Goal: Information Seeking & Learning: Learn about a topic

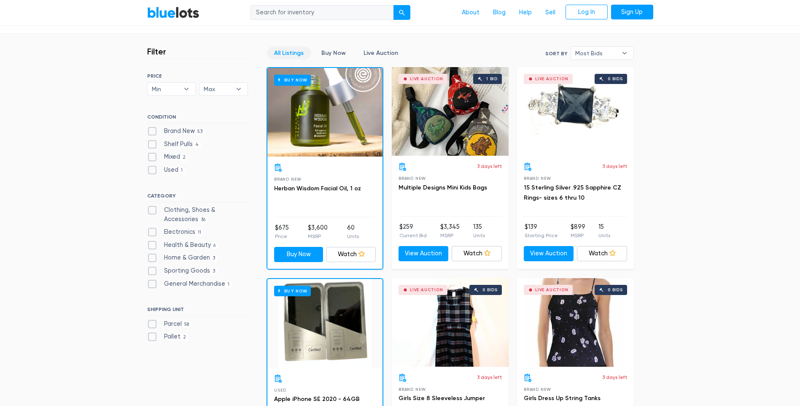
scroll to position [225, 0]
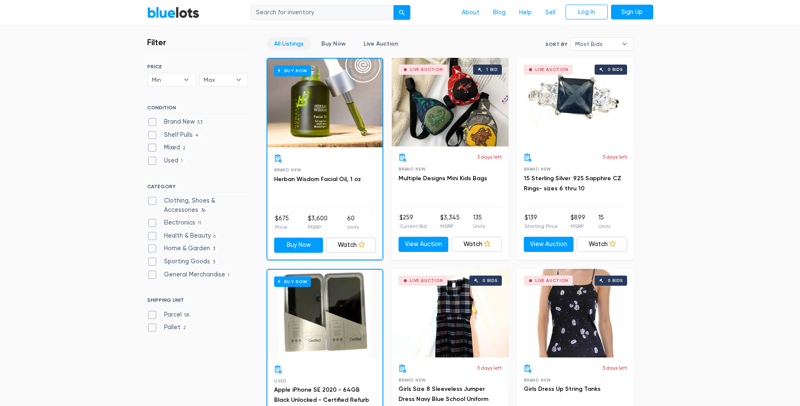
click at [152, 224] on label "Electronics 11" at bounding box center [175, 222] width 57 height 9
click at [152, 224] on input "Electronics 11" at bounding box center [149, 220] width 5 height 5
checkbox input "true"
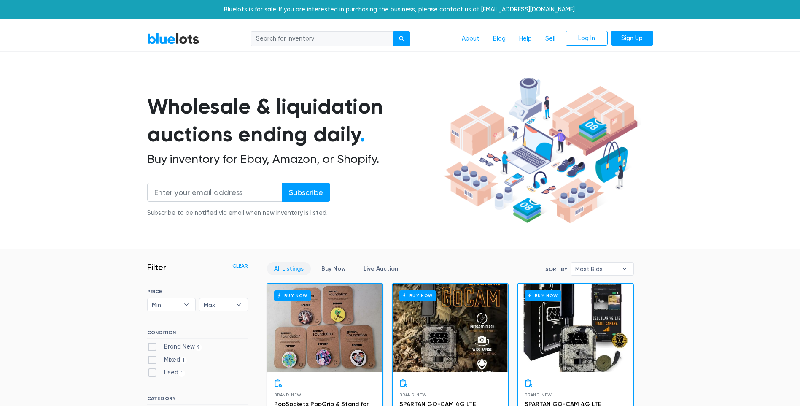
scroll to position [227, 0]
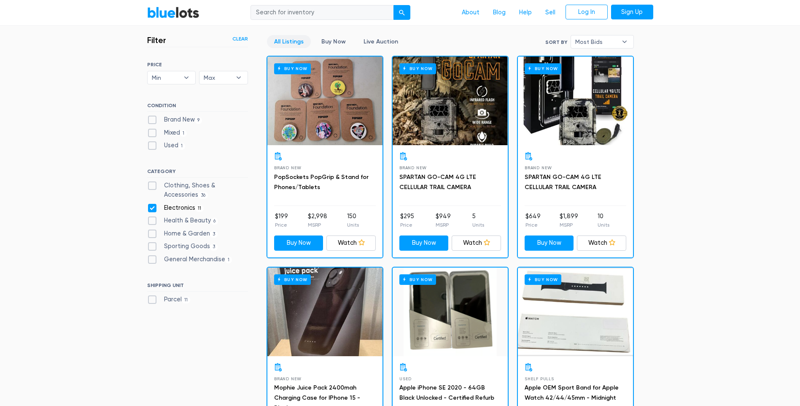
click at [152, 261] on label "General Merchandise 1" at bounding box center [189, 259] width 85 height 9
click at [152, 260] on Merchandise"] "General Merchandise 1" at bounding box center [149, 257] width 5 height 5
checkbox Merchandise"] "true"
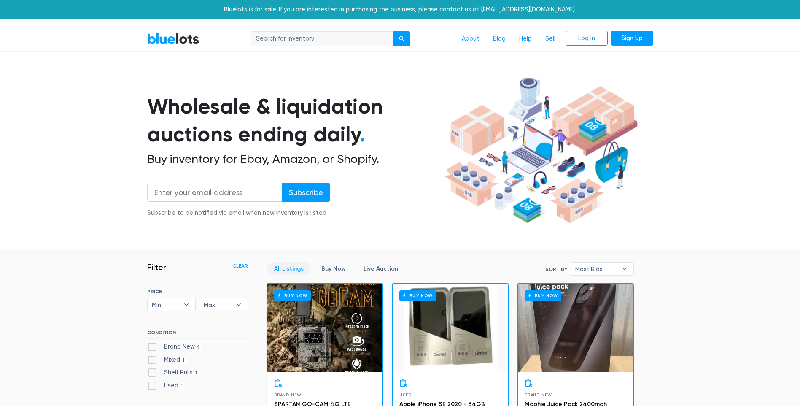
click at [157, 40] on link "BlueLots" at bounding box center [173, 38] width 52 height 12
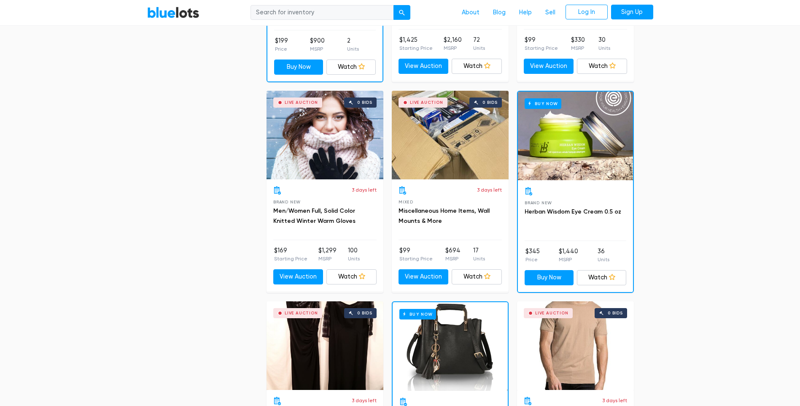
scroll to position [619, 0]
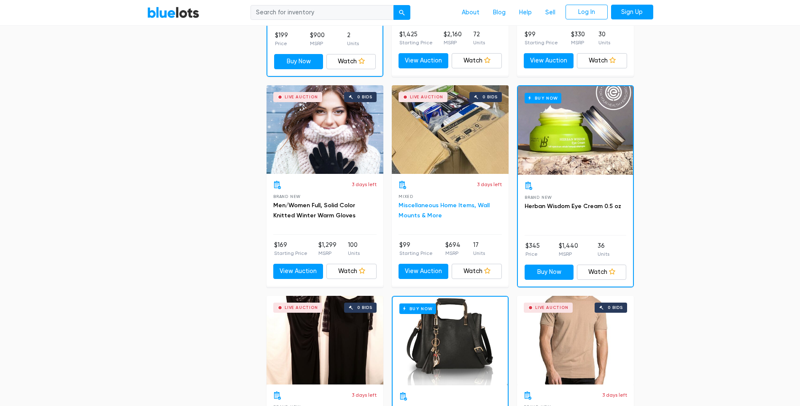
drag, startPoint x: 433, startPoint y: 209, endPoint x: 420, endPoint y: 213, distance: 13.9
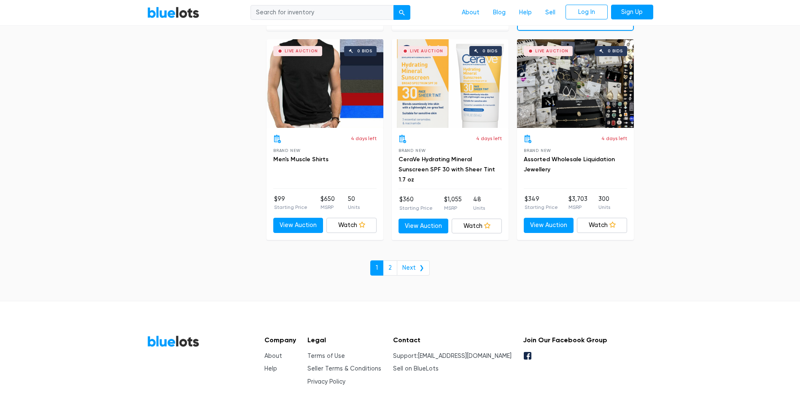
scroll to position [3600, 0]
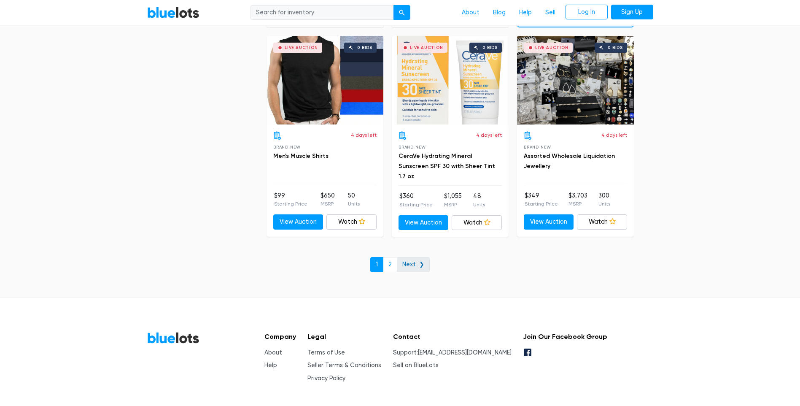
click at [410, 266] on link "Next ❯" at bounding box center [413, 264] width 33 height 15
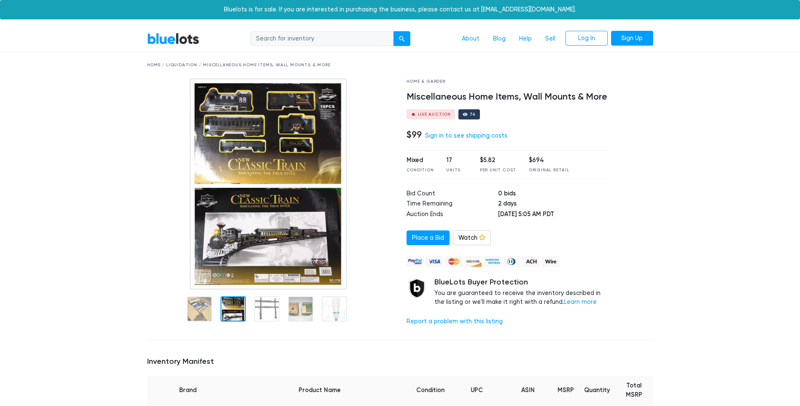
click at [246, 304] on div at bounding box center [233, 308] width 25 height 25
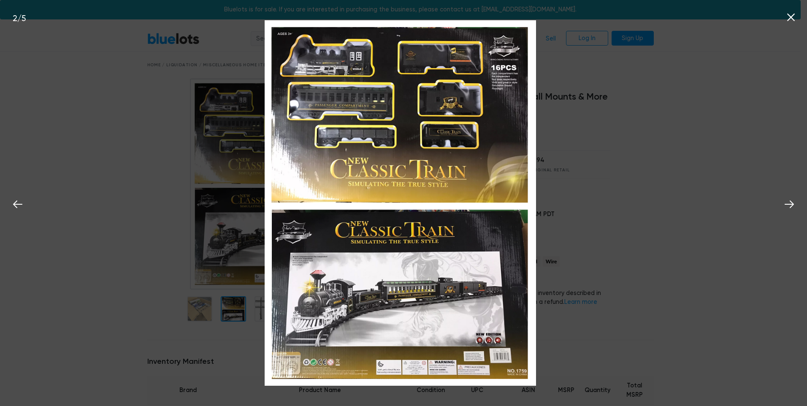
click at [114, 221] on div "2 / 5" at bounding box center [403, 203] width 807 height 406
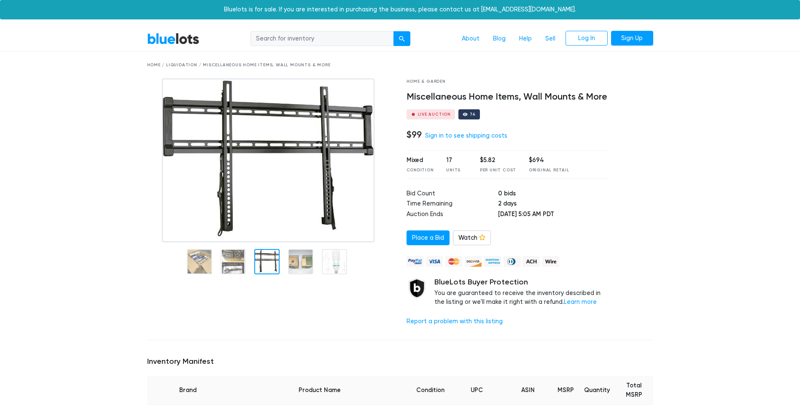
click at [264, 302] on div at bounding box center [270, 205] width 259 height 254
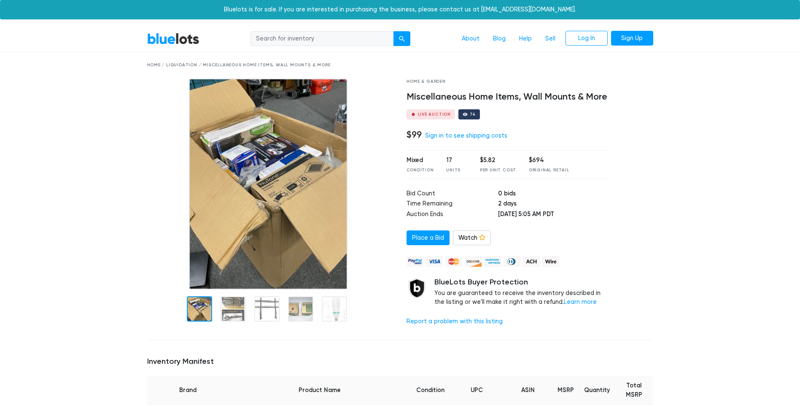
click at [225, 200] on img at bounding box center [268, 183] width 159 height 211
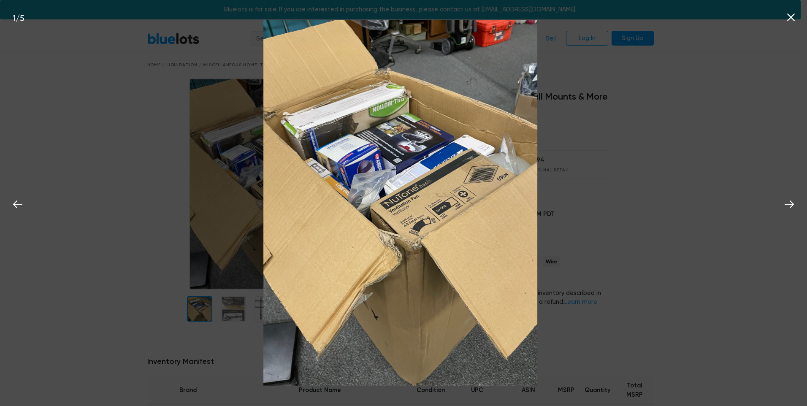
click at [787, 16] on icon at bounding box center [790, 17] width 13 height 13
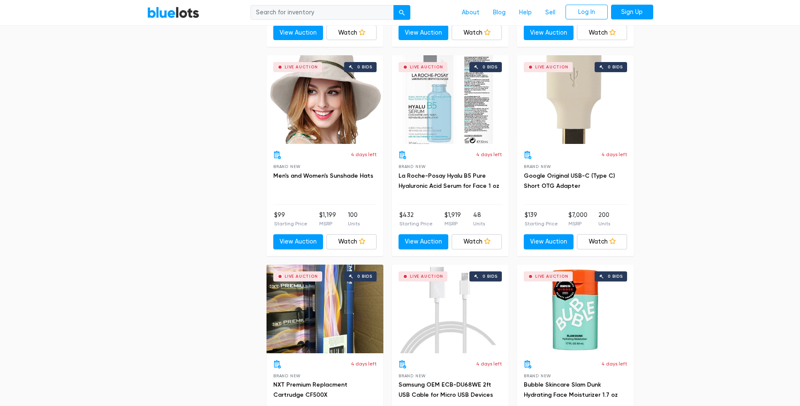
scroll to position [872, 0]
